Goal: Task Accomplishment & Management: Manage account settings

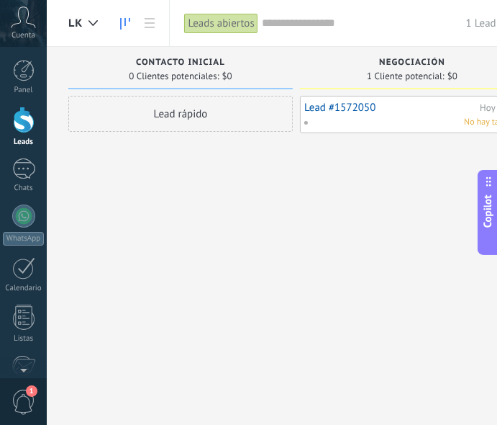
scroll to position [13, 0]
drag, startPoint x: 171, startPoint y: 190, endPoint x: 344, endPoint y: 162, distance: 175.0
click at [100, 194] on div "Lead rápido" at bounding box center [180, 214] width 225 height 237
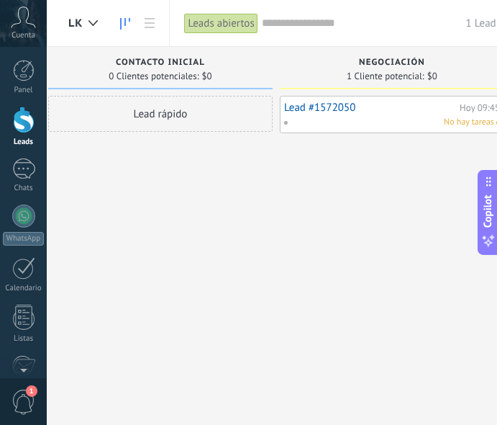
scroll to position [0, 0]
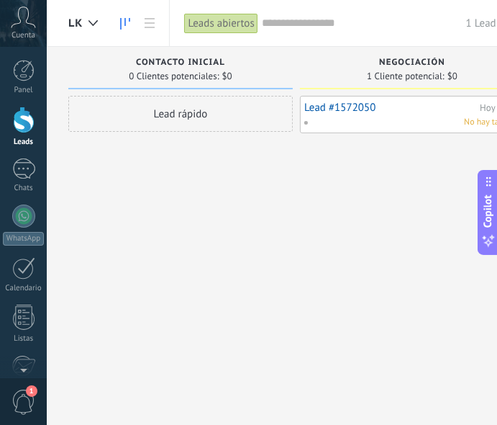
drag, startPoint x: 351, startPoint y: 153, endPoint x: 395, endPoint y: 136, distance: 46.9
click at [395, 136] on div "Lead #1572050 [DATE] 09:45 No hay tareas" at bounding box center [412, 214] width 225 height 237
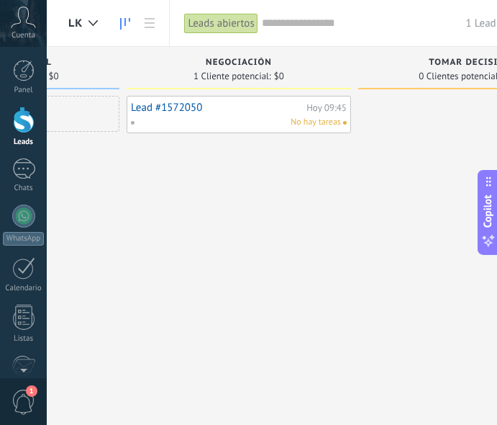
drag, startPoint x: 283, startPoint y: 194, endPoint x: 117, endPoint y: 204, distance: 165.8
click at [127, 204] on div "Lead #1572050 [DATE] 09:45 No hay tareas" at bounding box center [239, 214] width 225 height 237
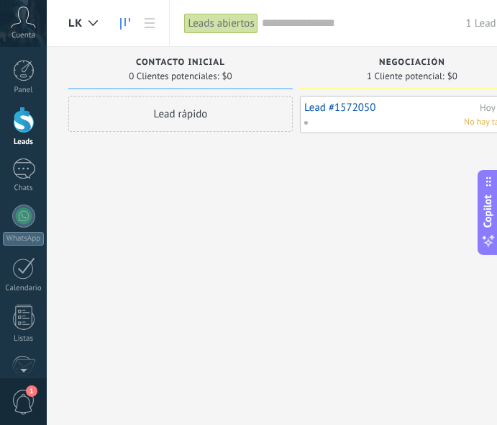
drag, startPoint x: 225, startPoint y: 191, endPoint x: 398, endPoint y: 196, distance: 172.8
click at [398, 196] on div "Lead #1572050 [DATE] 09:45 No hay tareas" at bounding box center [412, 214] width 225 height 237
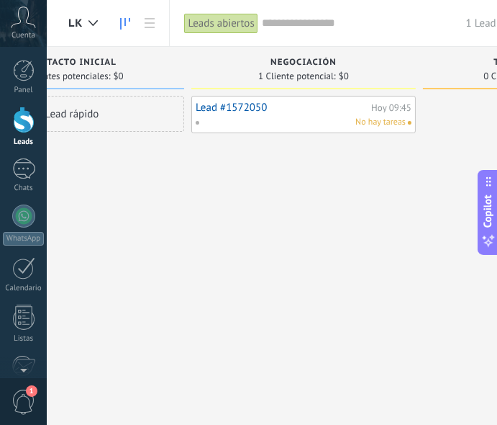
drag, startPoint x: 296, startPoint y: 176, endPoint x: 251, endPoint y: 162, distance: 46.7
click at [240, 183] on div "Lead #1572050 [DATE] 09:45 No hay tareas" at bounding box center [303, 214] width 225 height 237
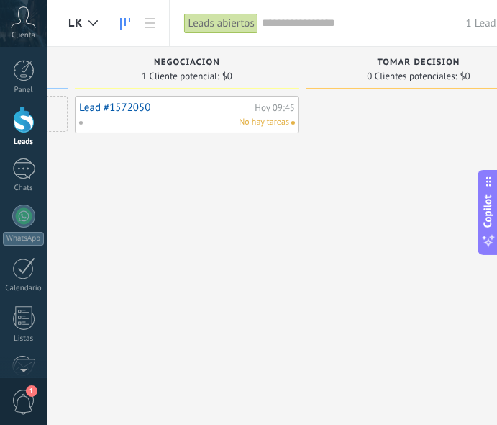
drag, startPoint x: 266, startPoint y: 186, endPoint x: 244, endPoint y: 191, distance: 22.2
click at [244, 191] on div "Lead #1572050 [DATE] 09:45 No hay tareas" at bounding box center [187, 214] width 225 height 237
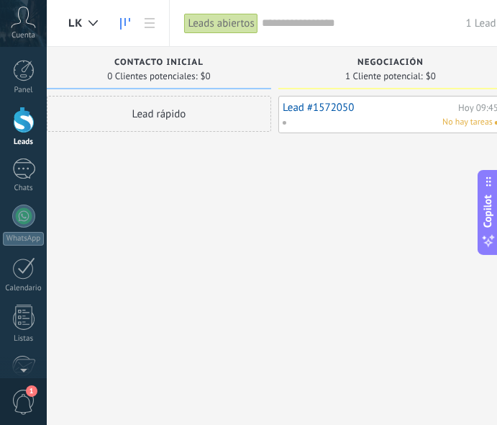
drag, startPoint x: 307, startPoint y: 179, endPoint x: 371, endPoint y: 187, distance: 64.5
click at [371, 187] on div "Lead #1572050 [DATE] 09:45 No hay tareas" at bounding box center [391, 214] width 225 height 237
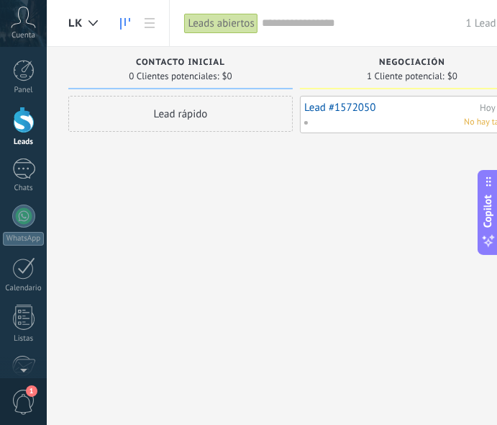
drag, startPoint x: 227, startPoint y: 168, endPoint x: 315, endPoint y: 168, distance: 87.8
click at [315, 168] on div "Leads Entrantes Solicitudes: [PHONE_NUMBER] Contacto inicial 0 Clientes potenci…" at bounding box center [423, 190] width 710 height 286
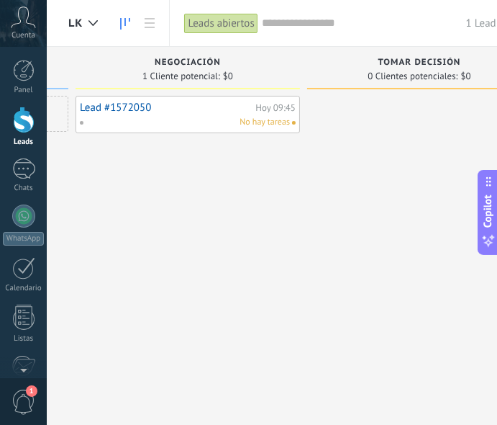
scroll to position [0, 225]
drag, startPoint x: 202, startPoint y: 163, endPoint x: 154, endPoint y: 171, distance: 48.9
click at [154, 171] on div "Lead #1572050 [DATE] 09:45 No hay tareas" at bounding box center [187, 214] width 225 height 237
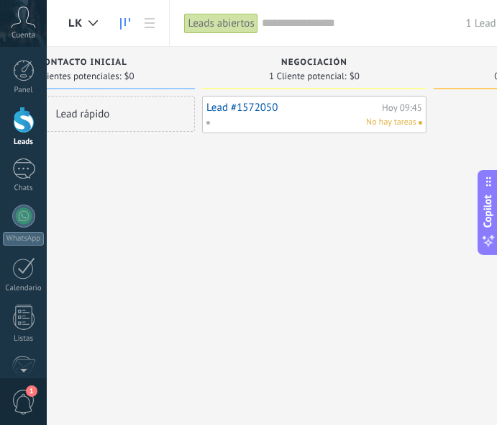
scroll to position [0, 75]
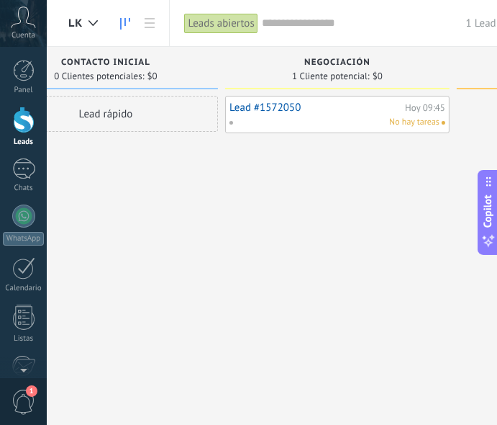
drag, startPoint x: 306, startPoint y: 178, endPoint x: 397, endPoint y: 182, distance: 91.5
click at [398, 181] on div "Lead #1572050 [DATE] 09:45 No hay tareas" at bounding box center [337, 214] width 225 height 237
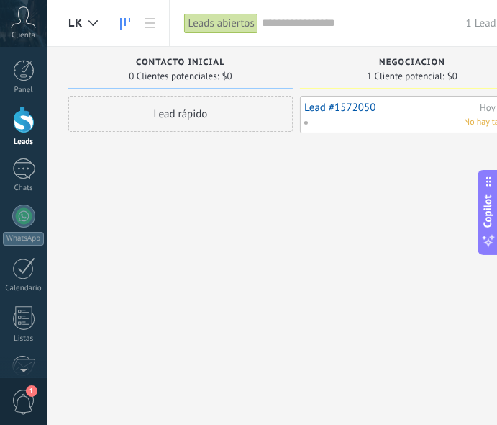
drag, startPoint x: 275, startPoint y: 184, endPoint x: 369, endPoint y: 180, distance: 94.4
click at [369, 180] on div "Lead #1572050 [DATE] 09:45 No hay tareas" at bounding box center [412, 214] width 225 height 237
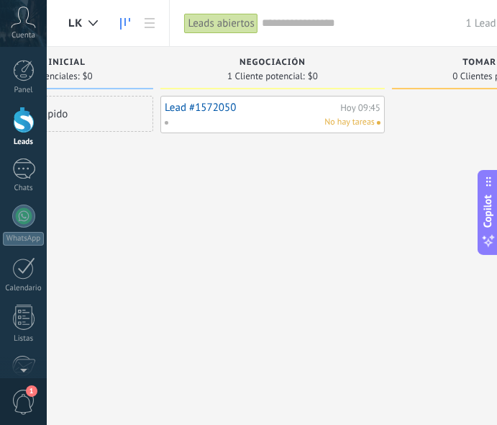
scroll to position [0, 225]
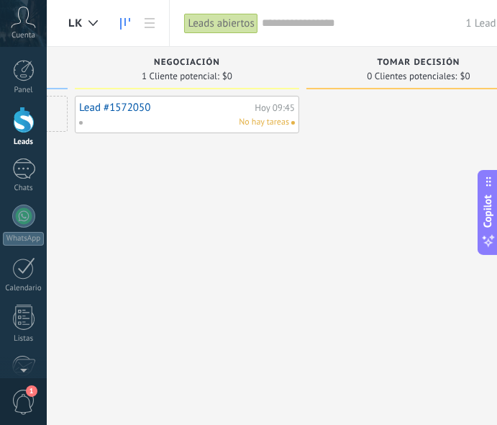
drag, startPoint x: 380, startPoint y: 178, endPoint x: 79, endPoint y: 208, distance: 302.4
click at [79, 208] on div "Lead #1572050 [DATE] 09:45 No hay tareas" at bounding box center [187, 214] width 225 height 237
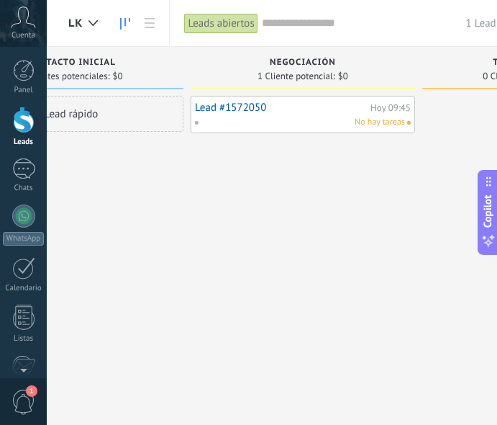
drag, startPoint x: 158, startPoint y: 181, endPoint x: 379, endPoint y: 167, distance: 222.2
click at [384, 156] on div "Lead #1572050 [DATE] 09:45 No hay tareas" at bounding box center [303, 214] width 225 height 237
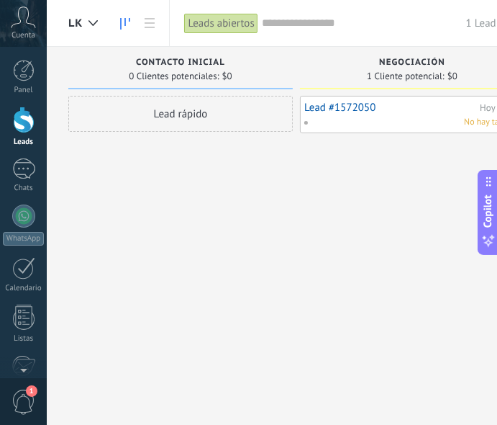
drag, startPoint x: 250, startPoint y: 169, endPoint x: 333, endPoint y: 169, distance: 82.8
click at [333, 169] on div "Leads Entrantes Solicitudes: [PHONE_NUMBER] Contacto inicial 0 Clientes potenci…" at bounding box center [423, 190] width 710 height 286
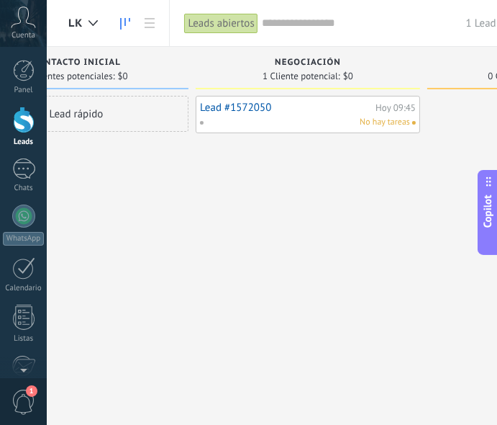
scroll to position [0, 118]
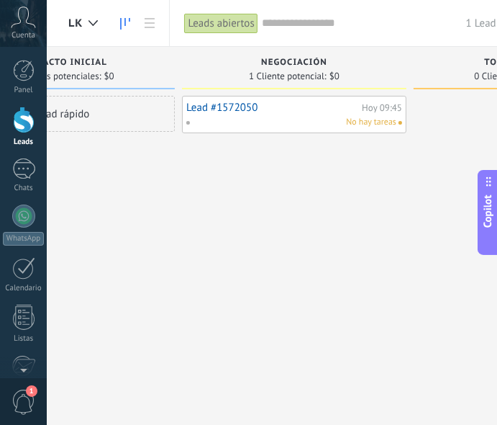
drag, startPoint x: 343, startPoint y: 189, endPoint x: 230, endPoint y: 206, distance: 113.6
click at [232, 204] on div "Lead #1572050 [DATE] 09:45 No hay tareas" at bounding box center [294, 214] width 225 height 237
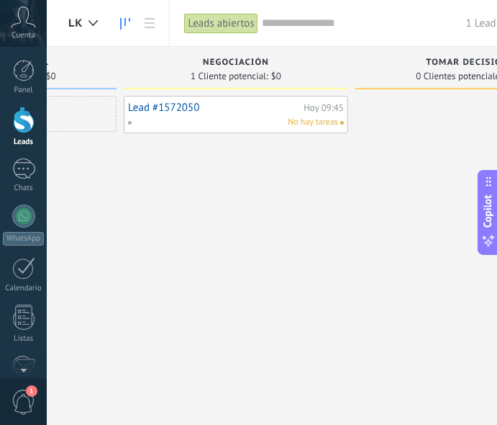
drag, startPoint x: 338, startPoint y: 171, endPoint x: 273, endPoint y: 197, distance: 69.8
click at [273, 197] on div "Lead #1572050 [DATE] 09:45 No hay tareas" at bounding box center [236, 214] width 225 height 237
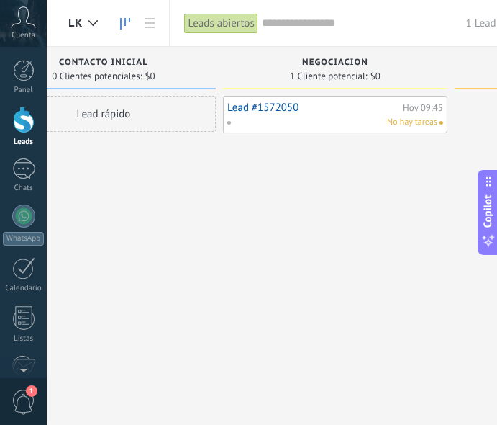
scroll to position [0, 51]
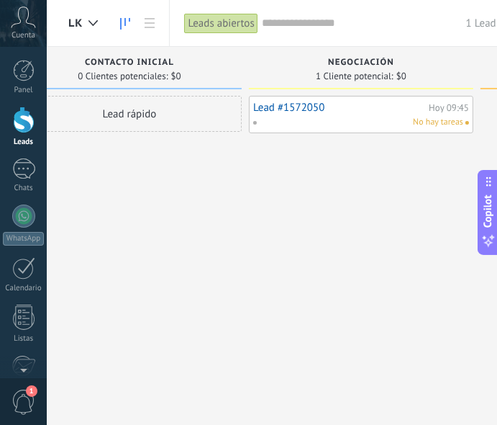
drag, startPoint x: 329, startPoint y: 148, endPoint x: 313, endPoint y: 186, distance: 42.0
click at [313, 186] on div "Leads Entrantes Solicitudes: [PHONE_NUMBER] Contacto inicial 0 Clientes potenci…" at bounding box center [372, 190] width 710 height 286
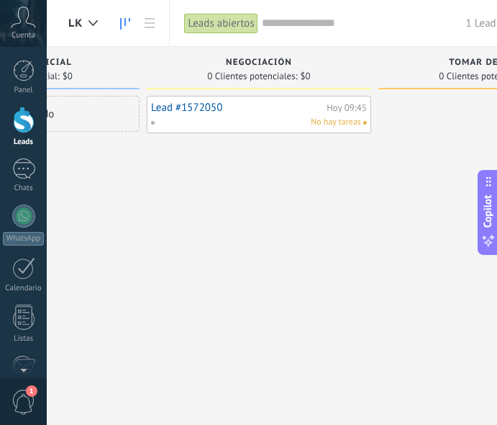
scroll to position [0, 161]
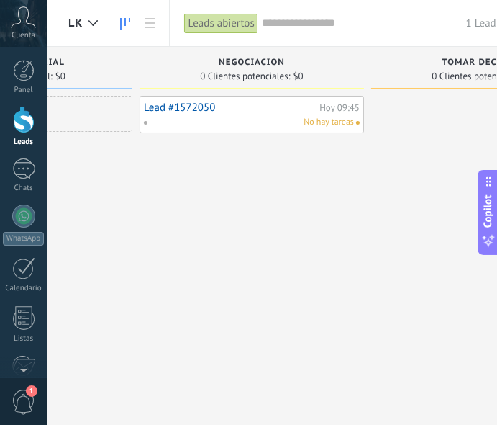
drag, startPoint x: 302, startPoint y: 167, endPoint x: 192, endPoint y: 179, distance: 110.0
click at [192, 179] on div "Lead #1572050 [DATE] 09:45 No hay tareas" at bounding box center [252, 214] width 225 height 237
drag, startPoint x: 265, startPoint y: 161, endPoint x: 353, endPoint y: 137, distance: 91.0
click at [189, 210] on div "Lead #1572050 [DATE] 09:45 No hay tareas" at bounding box center [246, 214] width 225 height 237
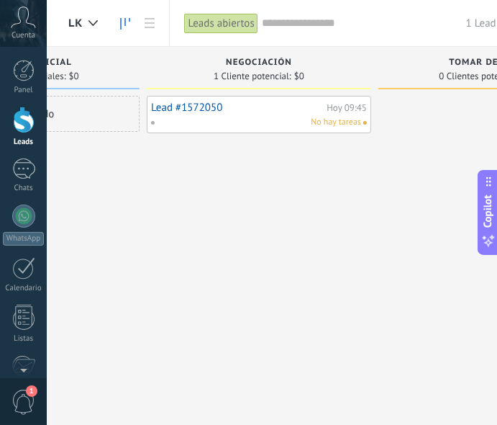
scroll to position [0, 26]
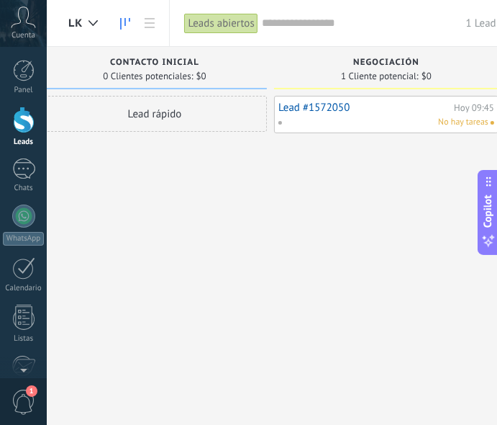
drag, startPoint x: 283, startPoint y: 192, endPoint x: 372, endPoint y: 189, distance: 89.3
click at [372, 189] on div "Lead #1572050 [DATE] 09:45 No hay tareas" at bounding box center [386, 214] width 225 height 237
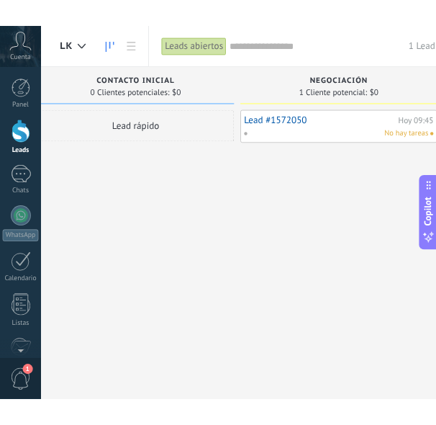
scroll to position [0, 0]
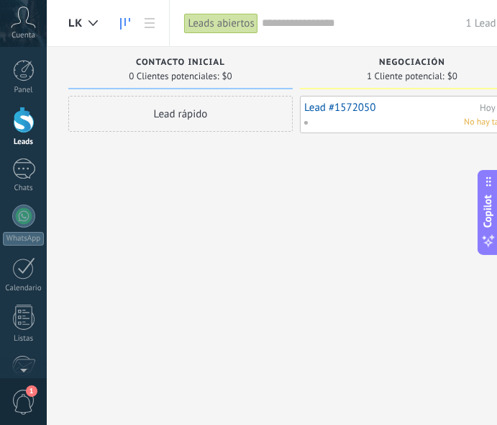
drag, startPoint x: 284, startPoint y: 202, endPoint x: 354, endPoint y: 196, distance: 70.7
click at [333, 199] on div "Leads Entrantes Solicitudes: 0 0 0 0 0 Contacto inicial 0 Clientes potenciales:…" at bounding box center [423, 190] width 710 height 286
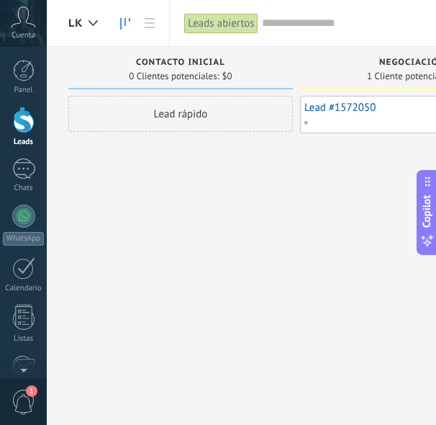
drag, startPoint x: 250, startPoint y: 201, endPoint x: 308, endPoint y: 191, distance: 58.5
click at [308, 191] on div "Leads Entrantes Solicitudes: 0 0 0 0 0 Contacto inicial 0 Clientes potenciales:…" at bounding box center [423, 190] width 710 height 286
drag, startPoint x: 267, startPoint y: 210, endPoint x: 306, endPoint y: 207, distance: 39.0
click at [306, 207] on div "Lead #1572050 [DATE] 09:45 No hay tareas" at bounding box center [412, 214] width 225 height 237
click at [143, 24] on link at bounding box center [149, 23] width 24 height 28
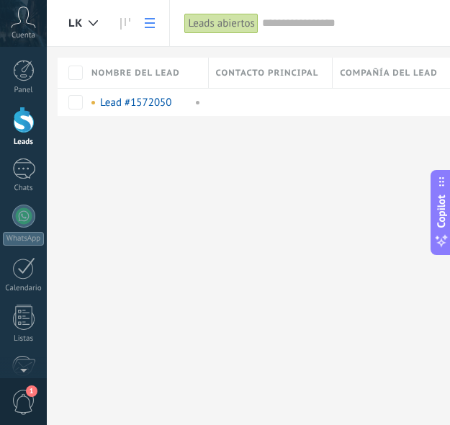
drag, startPoint x: 311, startPoint y: 176, endPoint x: 164, endPoint y: 179, distance: 146.8
click at [164, 179] on div "lk Automatiza Nueva difusión Editar embudo [PERSON_NAME] de la lista Importar E…" at bounding box center [300, 212] width 506 height 425
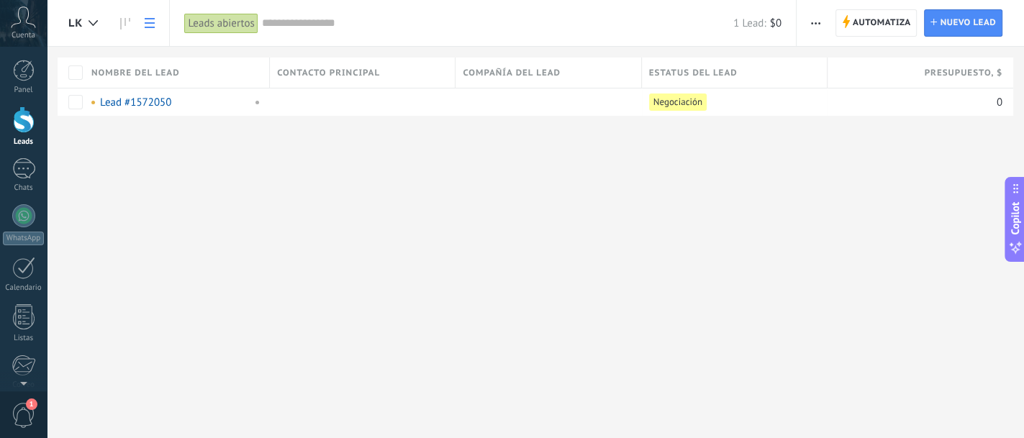
drag, startPoint x: 559, startPoint y: 76, endPoint x: 496, endPoint y: 77, distance: 63.4
click at [496, 77] on span "Compañía del lead" at bounding box center [512, 73] width 98 height 14
click at [180, 104] on span at bounding box center [182, 102] width 14 height 14
drag, startPoint x: 160, startPoint y: 207, endPoint x: 920, endPoint y: 98, distance: 767.9
click at [164, 207] on div "lk Automatiza Nueva difusión Editar embudo [PERSON_NAME] de la lista Importar E…" at bounding box center [535, 219] width 977 height 438
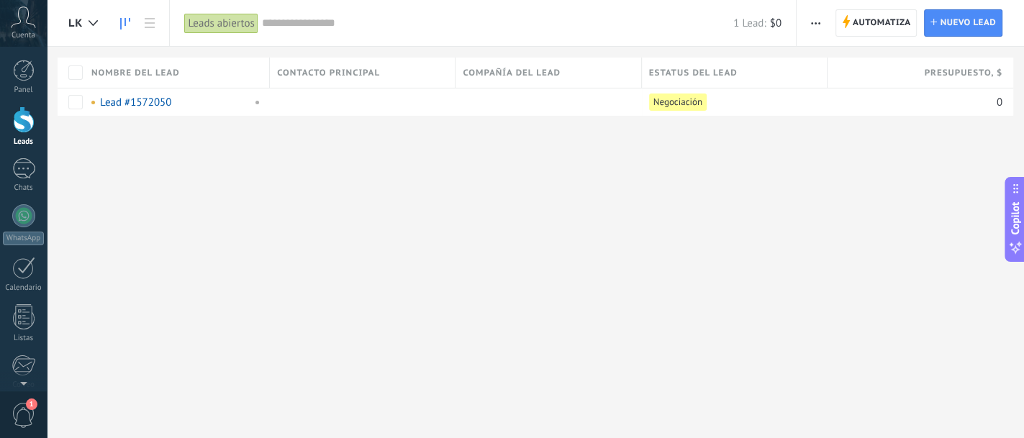
click at [125, 23] on icon at bounding box center [125, 24] width 10 height 12
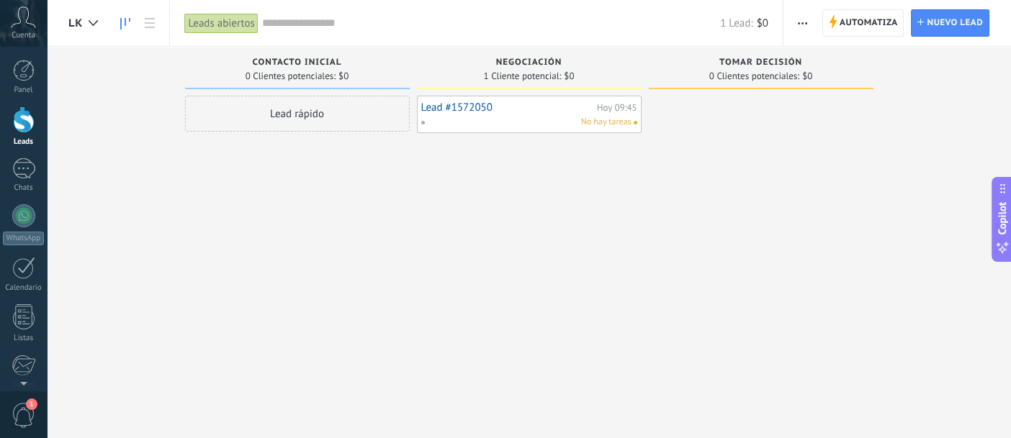
click at [294, 220] on div "Lead rápido" at bounding box center [297, 221] width 225 height 250
click at [268, 197] on div "Lead rápido" at bounding box center [297, 221] width 225 height 250
click at [497, 113] on link "Lead #1572050" at bounding box center [507, 107] width 172 height 12
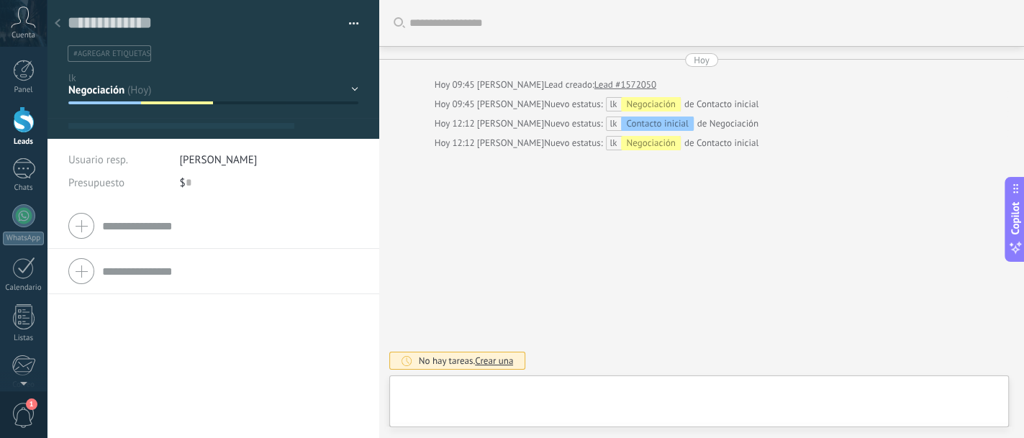
type textarea "**********"
